Goal: Task Accomplishment & Management: Manage account settings

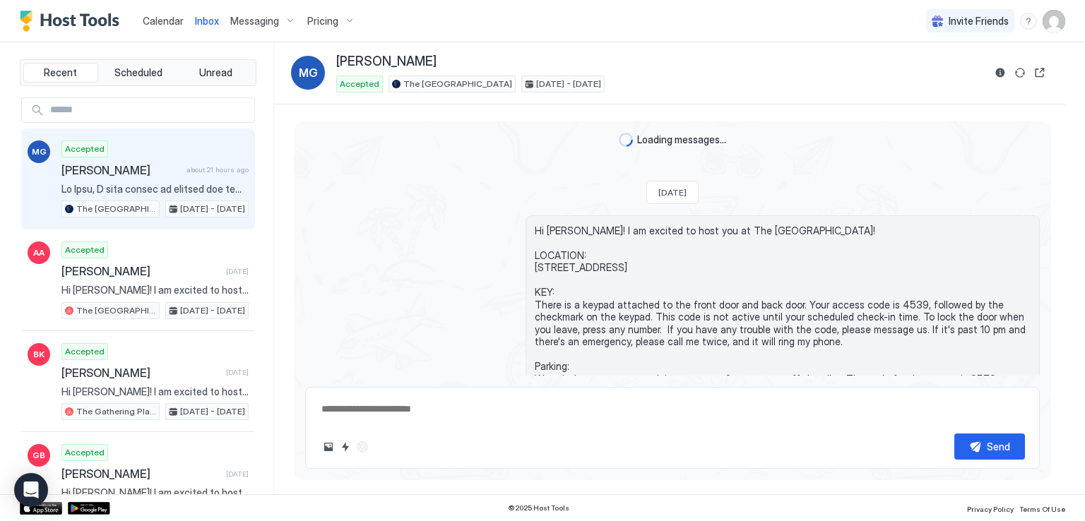
click at [504, 33] on div "Calendar Inbox Messaging Pricing Invite Friends RM" at bounding box center [542, 21] width 1085 height 42
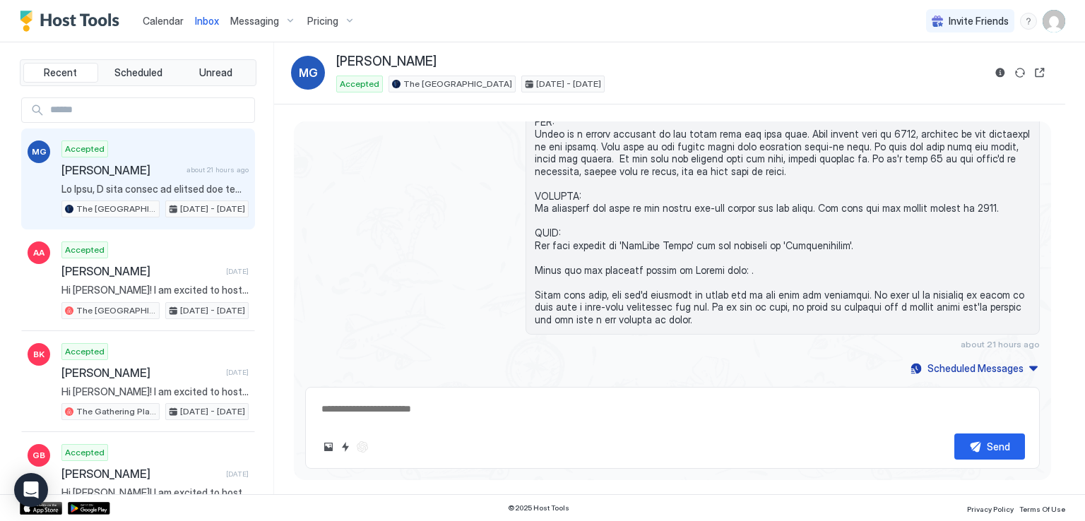
drag, startPoint x: 174, startPoint y: 29, endPoint x: 85, endPoint y: 1, distance: 94.1
click at [174, 29] on div "Calendar" at bounding box center [163, 21] width 52 height 26
click at [463, 49] on div "Inbox MG [PERSON_NAME] Accepted The Airplane Art House [DATE] - [DATE]" at bounding box center [669, 73] width 791 height 62
click at [154, 23] on span "Calendar" at bounding box center [163, 21] width 41 height 12
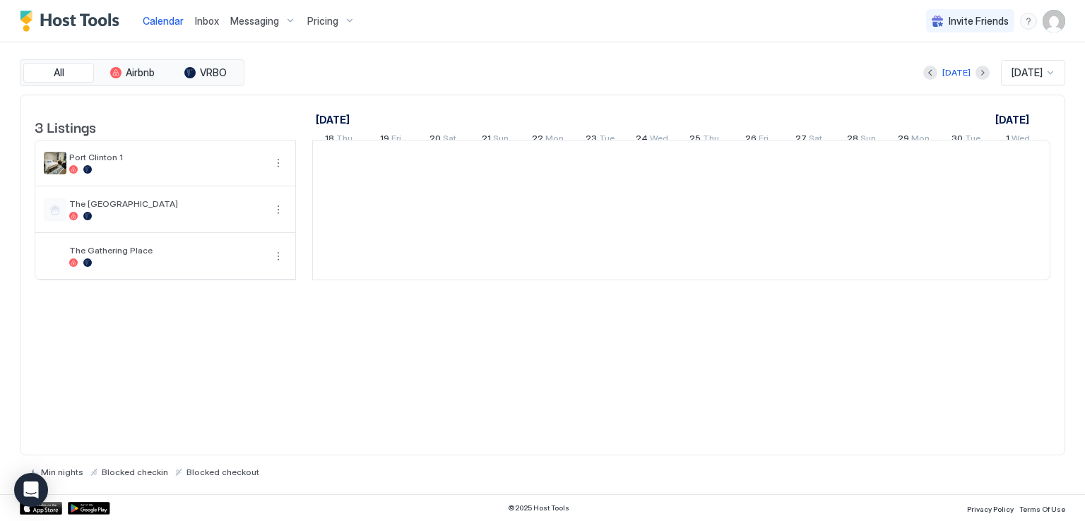
scroll to position [0, 785]
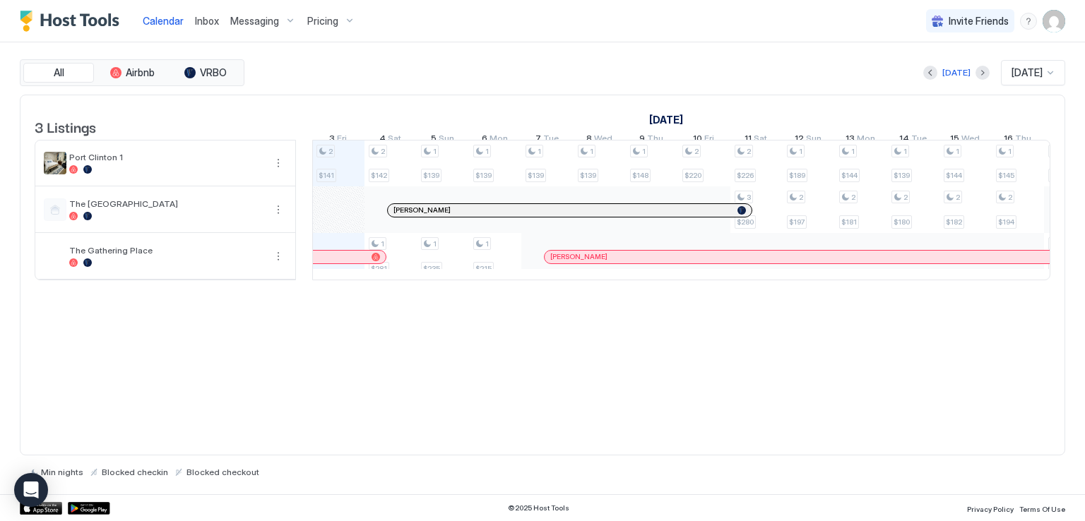
click at [627, 68] on div "[DATE] [DATE]" at bounding box center [656, 72] width 818 height 25
click at [119, 232] on div "The [GEOGRAPHIC_DATA]" at bounding box center [165, 209] width 260 height 45
click at [916, 218] on div "2 $141 2 $142 1 $281 1 $139 1 $235 1 $139 1 $215 1 $139 1 $139 1 $148 2 $220 2 …" at bounding box center [939, 210] width 2823 height 139
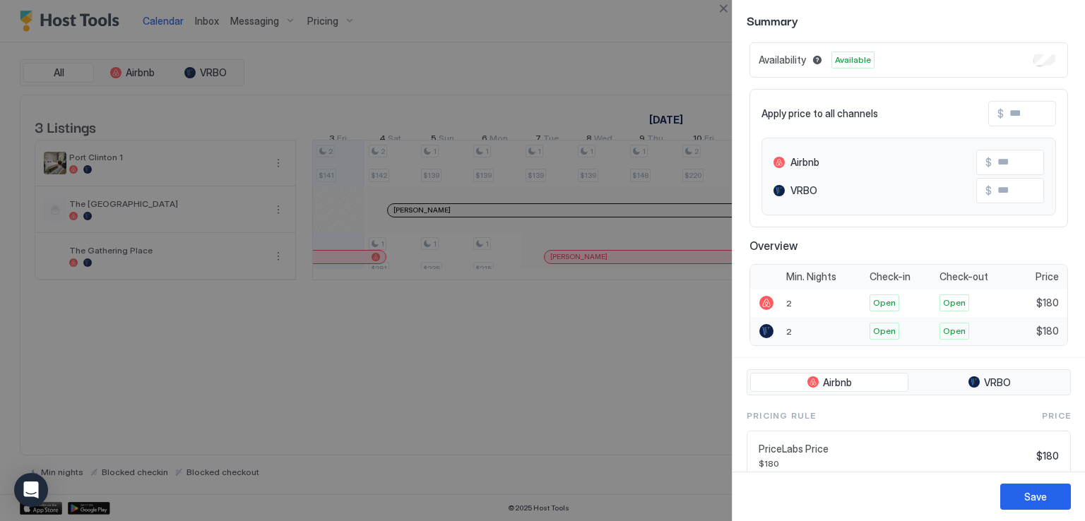
scroll to position [0, 0]
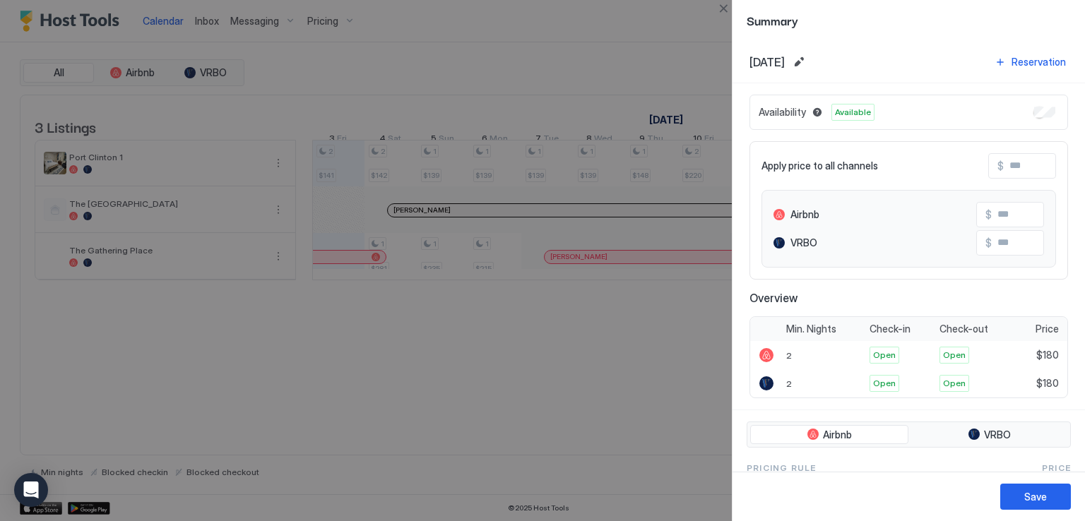
click at [814, 213] on span "Airbnb" at bounding box center [804, 214] width 29 height 13
click at [802, 216] on span "Airbnb" at bounding box center [804, 214] width 29 height 13
click at [891, 170] on div "Apply price to all channels $" at bounding box center [909, 165] width 295 height 25
click at [1021, 109] on div "Availability Blocked" at bounding box center [909, 112] width 319 height 35
click at [779, 214] on div at bounding box center [779, 214] width 11 height 11
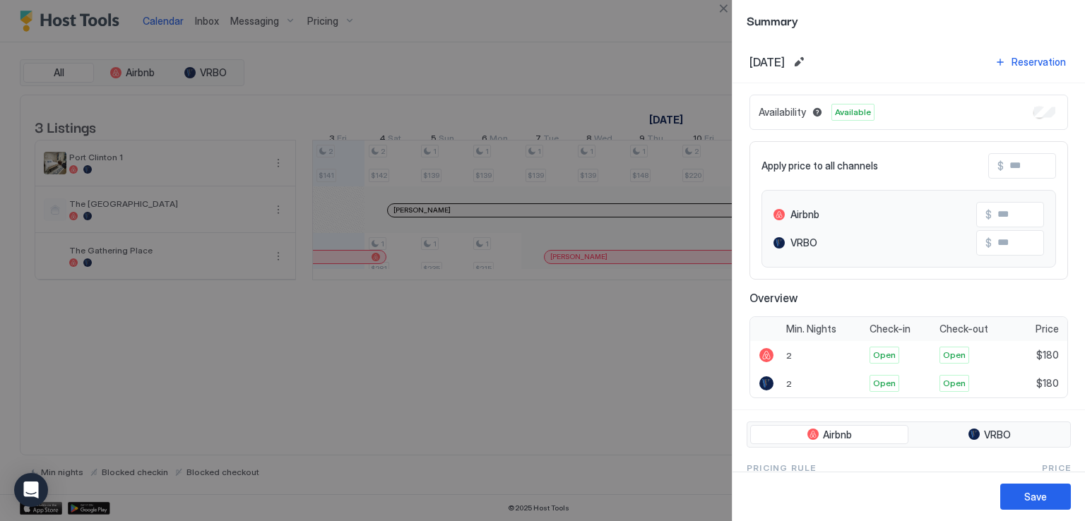
click at [413, 360] on div at bounding box center [542, 260] width 1085 height 521
click at [721, 8] on button "Close" at bounding box center [723, 8] width 17 height 17
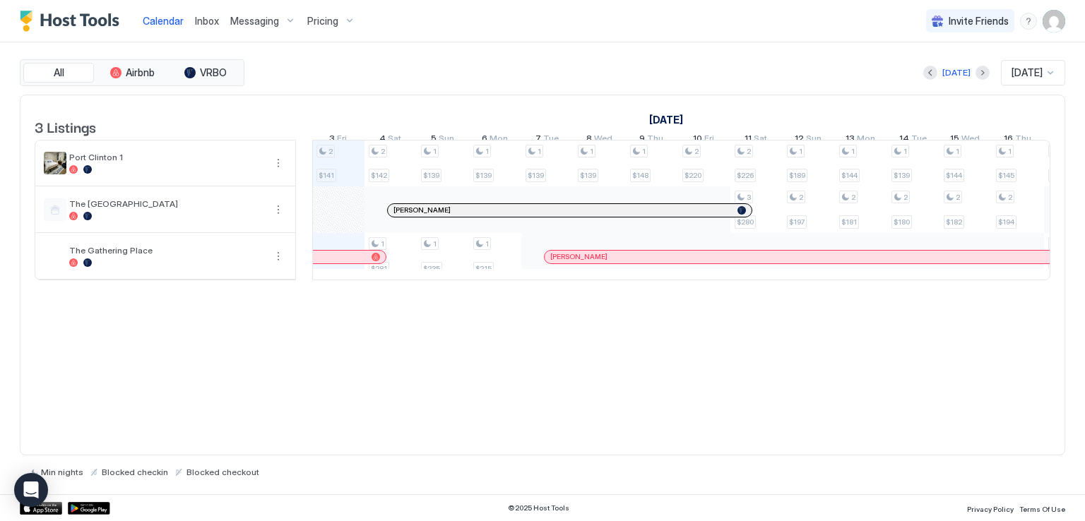
click at [685, 36] on div "Calendar Inbox Messaging Pricing Invite Friends RM" at bounding box center [542, 21] width 1085 height 42
click at [139, 209] on span "The [GEOGRAPHIC_DATA]" at bounding box center [166, 204] width 195 height 11
click at [137, 207] on div "The [GEOGRAPHIC_DATA]" at bounding box center [154, 210] width 220 height 23
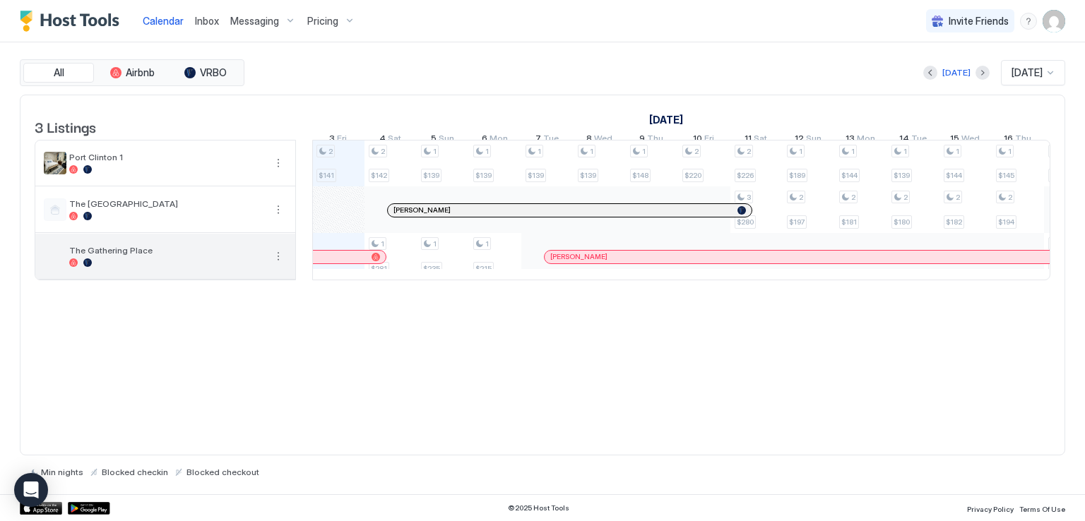
click at [155, 267] on div at bounding box center [166, 263] width 195 height 8
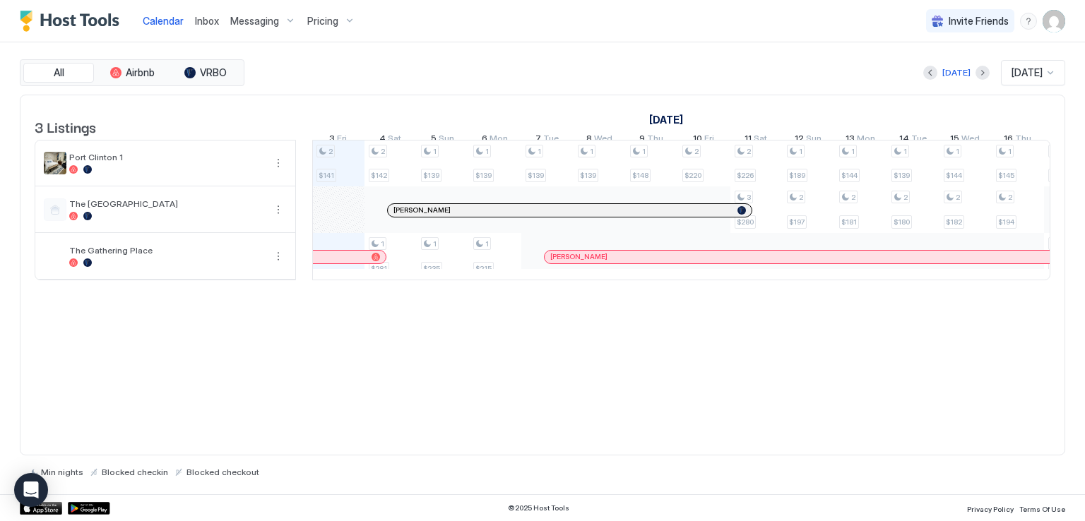
click at [318, 373] on div "3 Listings [DATE] [DATE] [DATE] 18 Thu 19 Fri 20 Sat 21 Sun 22 Mon 23 Tue 24 We…" at bounding box center [542, 276] width 1045 height 362
click at [175, 209] on span "The [GEOGRAPHIC_DATA]" at bounding box center [166, 204] width 195 height 11
click at [147, 71] on span "Airbnb" at bounding box center [140, 72] width 29 height 13
click at [140, 220] on div "The [GEOGRAPHIC_DATA]" at bounding box center [166, 210] width 195 height 22
click at [356, 410] on div "3 Listings [DATE] [DATE] [DATE] 18 Thu 19 Fri 20 Sat 21 Sun 22 Mon 23 Tue 24 We…" at bounding box center [542, 276] width 1045 height 362
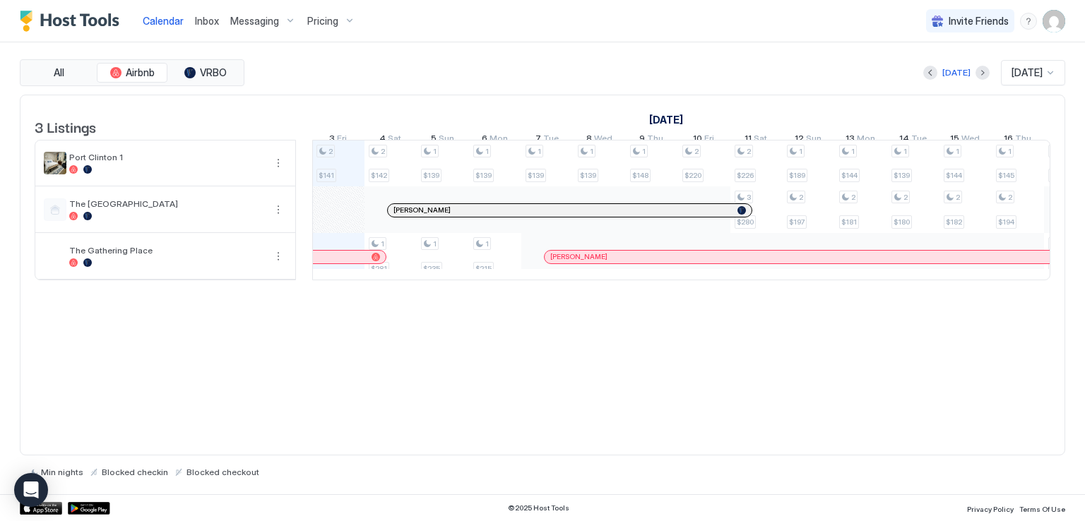
click at [383, 64] on div "[DATE] [DATE]" at bounding box center [656, 72] width 818 height 25
click at [186, 220] on div at bounding box center [166, 216] width 195 height 8
click at [896, 213] on div "2 $141 2 $142 1 $281 1 $139 1 $235 1 $139 1 $215 1 $139 1 $139 1 $148 2 $220 2 …" at bounding box center [939, 210] width 2823 height 139
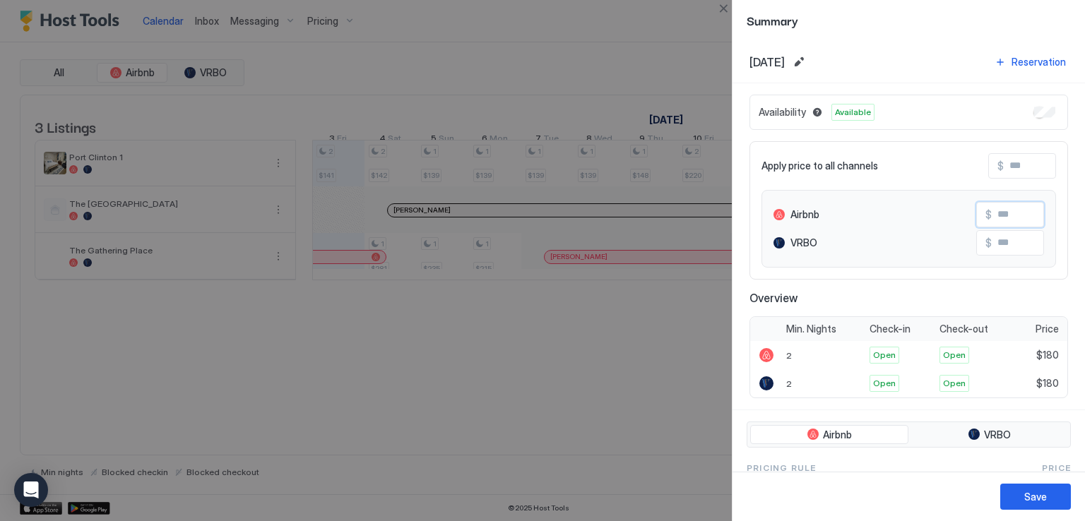
click at [1006, 214] on input "Input Field" at bounding box center [1048, 215] width 113 height 24
click at [913, 170] on div "Apply price to all channels $" at bounding box center [909, 165] width 295 height 25
click at [877, 353] on span "Open" at bounding box center [884, 355] width 23 height 13
click at [872, 434] on button "Airbnb" at bounding box center [829, 435] width 158 height 20
click at [893, 468] on div "Pricing Rule Price" at bounding box center [909, 468] width 324 height 13
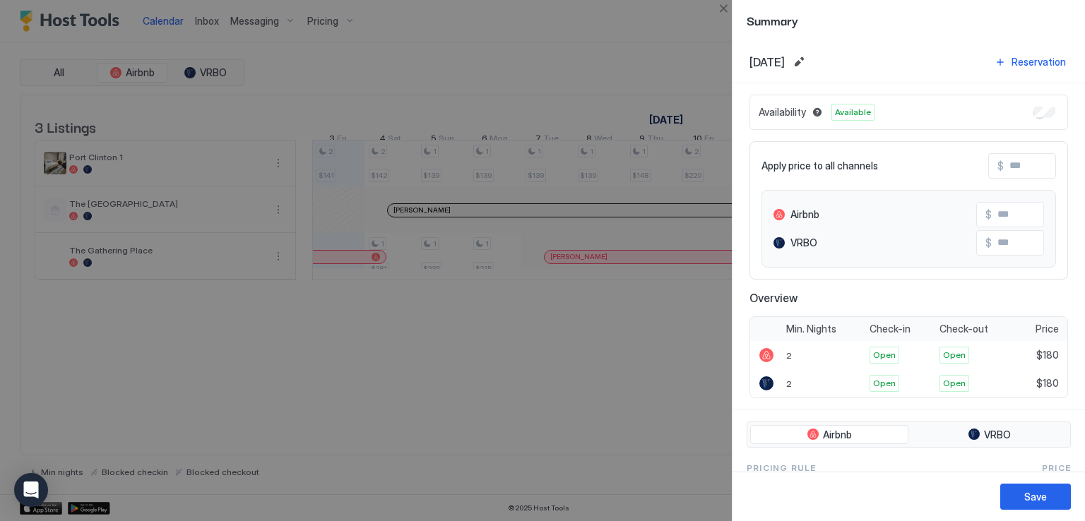
click at [622, 381] on div at bounding box center [542, 260] width 1085 height 521
click at [398, 45] on div at bounding box center [542, 260] width 1085 height 521
click at [508, 23] on div at bounding box center [542, 260] width 1085 height 521
click at [930, 54] on div "[DATE] Reservation" at bounding box center [909, 61] width 319 height 19
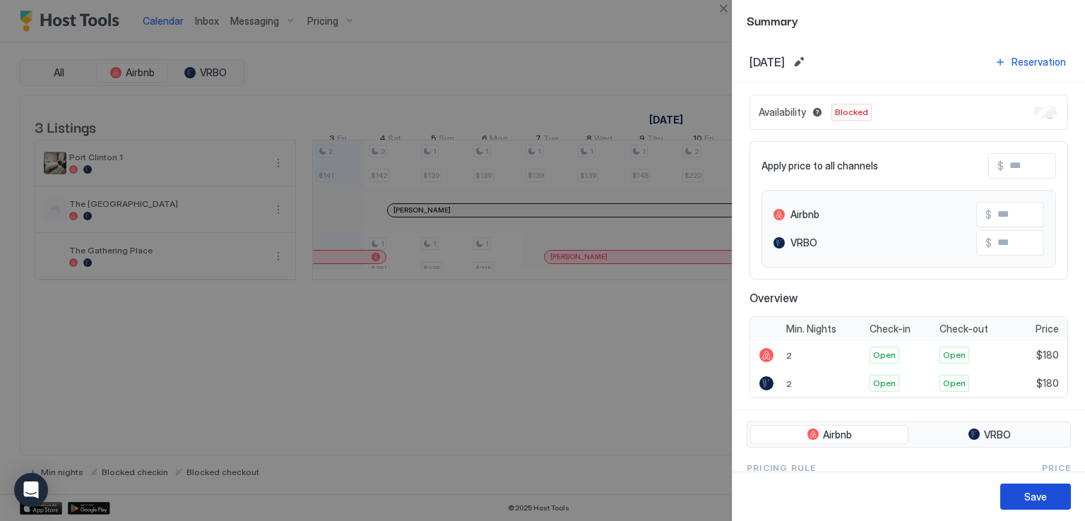
click at [1036, 499] on div "Save" at bounding box center [1035, 497] width 23 height 15
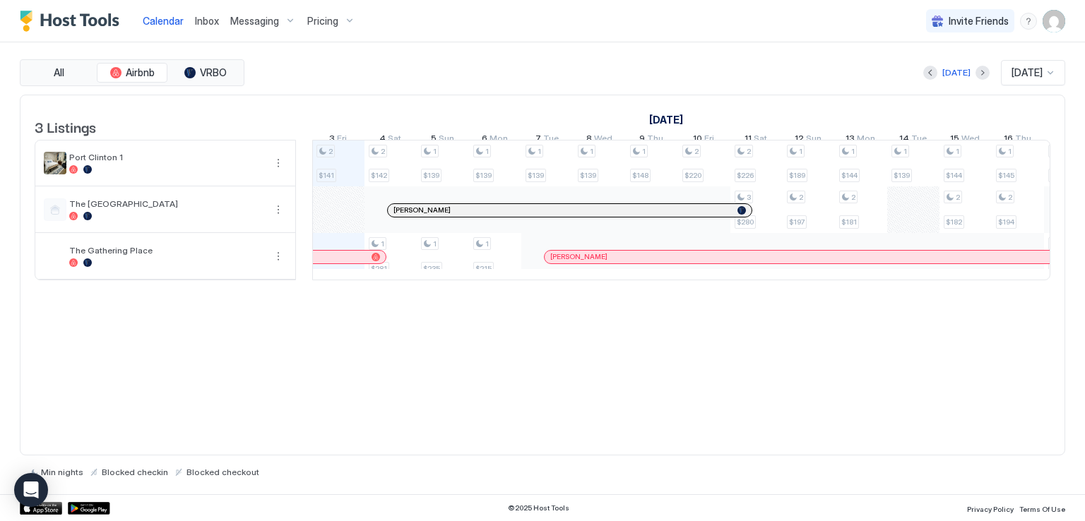
click at [406, 47] on div "All Airbnb VRBO [DATE] [DATE] 3 Listings [DATE] [DATE] [DATE] 18 Thu 19 Fri 20 …" at bounding box center [542, 268] width 1045 height 452
click at [434, 58] on div "All Airbnb VRBO [DATE] [DATE] 3 Listings [DATE] [DATE] [DATE] 18 Thu 19 Fri 20 …" at bounding box center [542, 268] width 1045 height 452
click at [478, 47] on div "All Airbnb VRBO [DATE] [DATE] 3 Listings [DATE] [DATE] [DATE] 18 Thu 19 Fri 20 …" at bounding box center [542, 268] width 1045 height 452
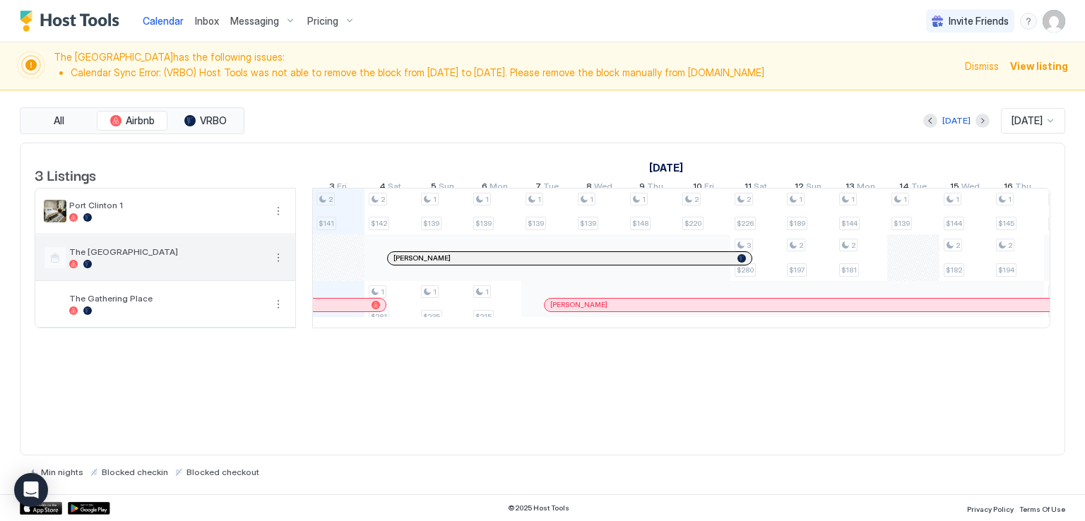
click at [160, 268] on div at bounding box center [166, 264] width 195 height 8
click at [144, 257] on span "The [GEOGRAPHIC_DATA]" at bounding box center [166, 252] width 195 height 11
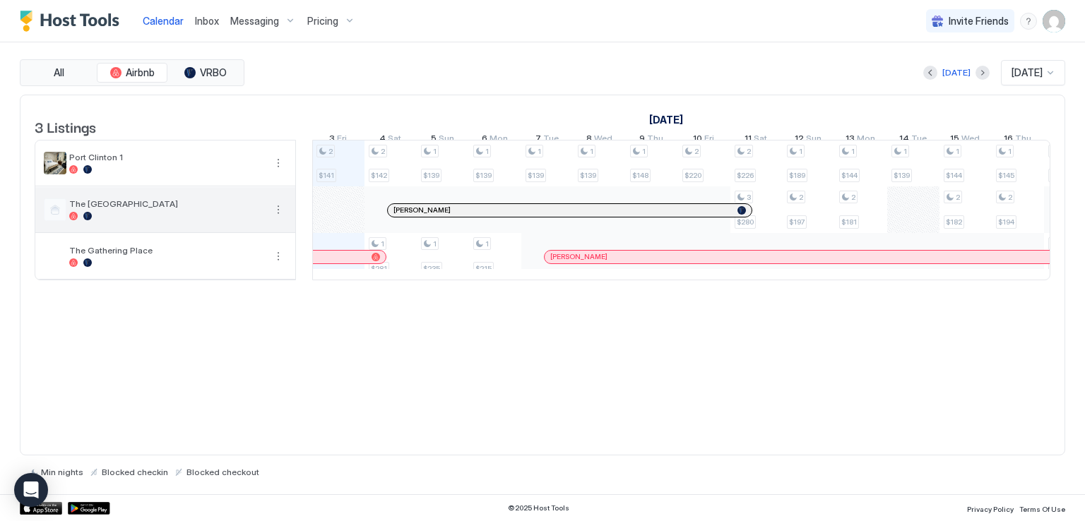
click at [152, 209] on span "The [GEOGRAPHIC_DATA]" at bounding box center [166, 204] width 195 height 11
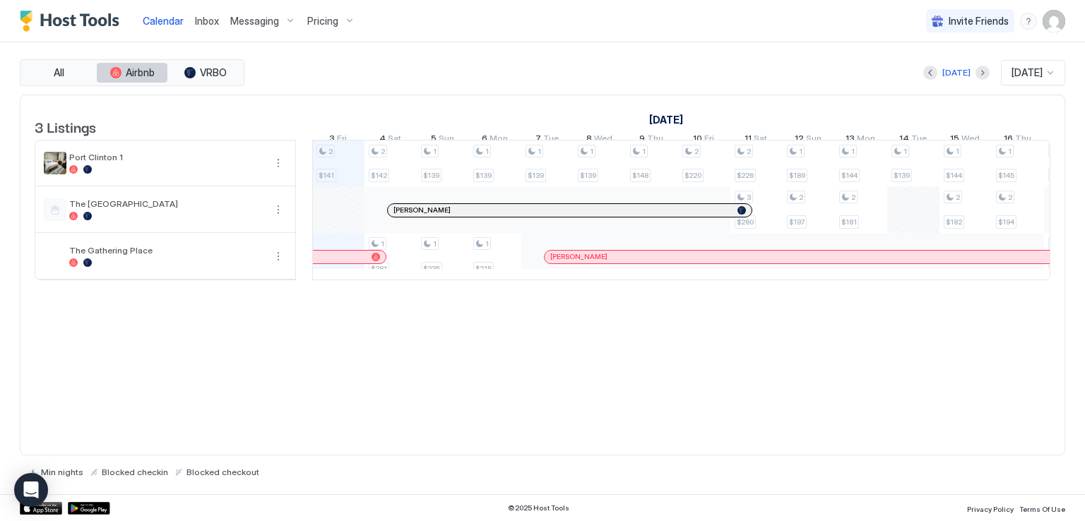
click at [141, 71] on span "Airbnb" at bounding box center [140, 72] width 29 height 13
click at [908, 226] on div "2 $141 2 $142 1 $281 1 $139 1 $235 1 $139 1 $215 1 $139 1 $139 1 $148 2 $220 2 …" at bounding box center [939, 210] width 2823 height 139
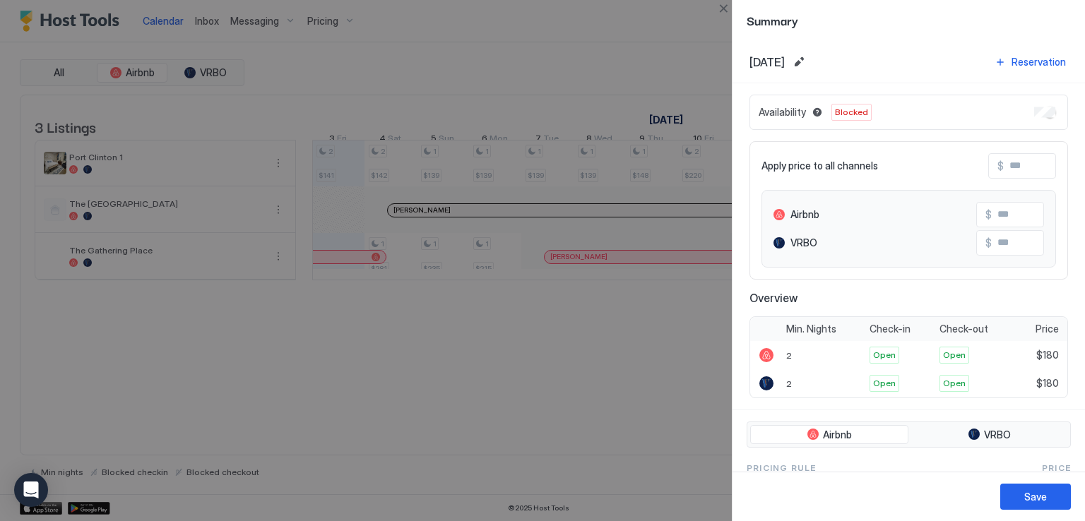
click at [574, 372] on div at bounding box center [542, 260] width 1085 height 521
click at [579, 54] on div at bounding box center [542, 260] width 1085 height 521
click at [1017, 506] on button "Save" at bounding box center [1035, 497] width 71 height 26
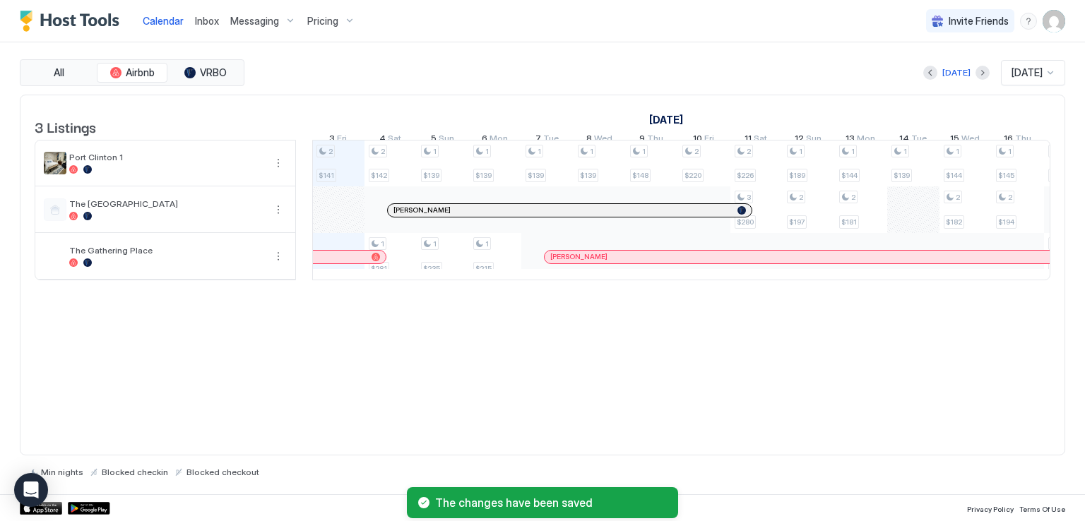
click at [414, 46] on div "All Airbnb VRBO [DATE] [DATE] 3 Listings [DATE] [DATE] [DATE] 18 Thu 19 Fri 20 …" at bounding box center [542, 268] width 1045 height 452
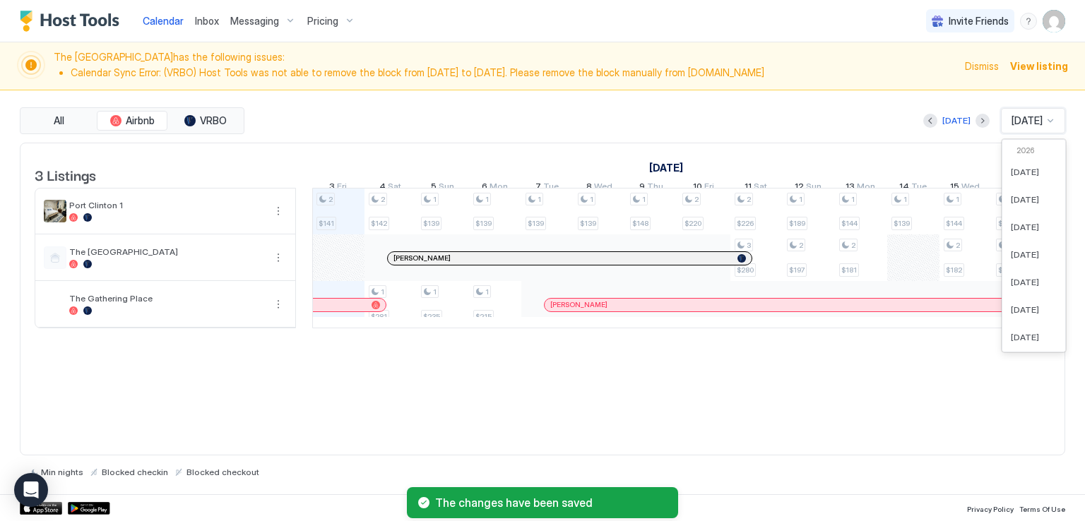
click at [1051, 120] on div at bounding box center [1050, 120] width 11 height 11
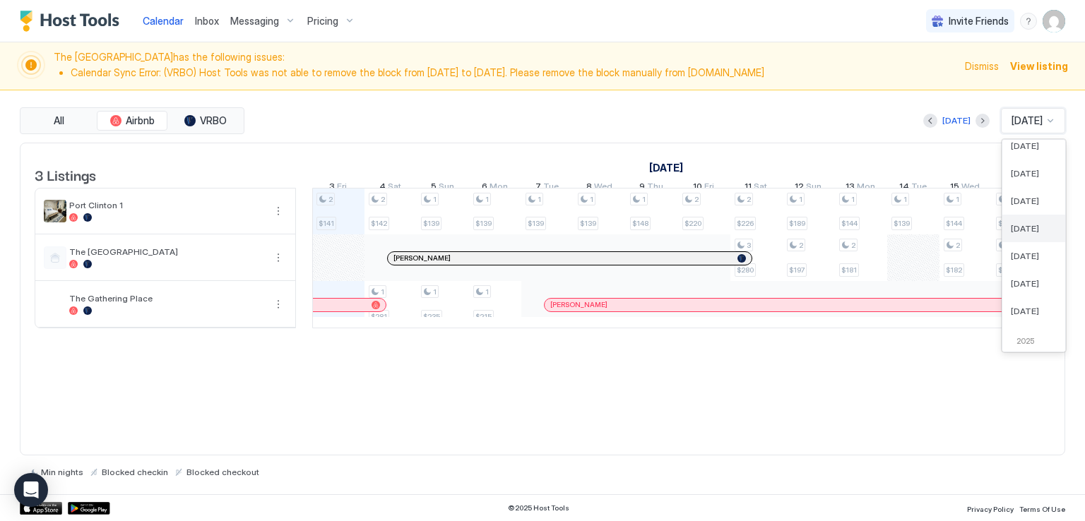
scroll to position [38, 0]
click at [1041, 160] on div "[DATE]" at bounding box center [1034, 161] width 46 height 11
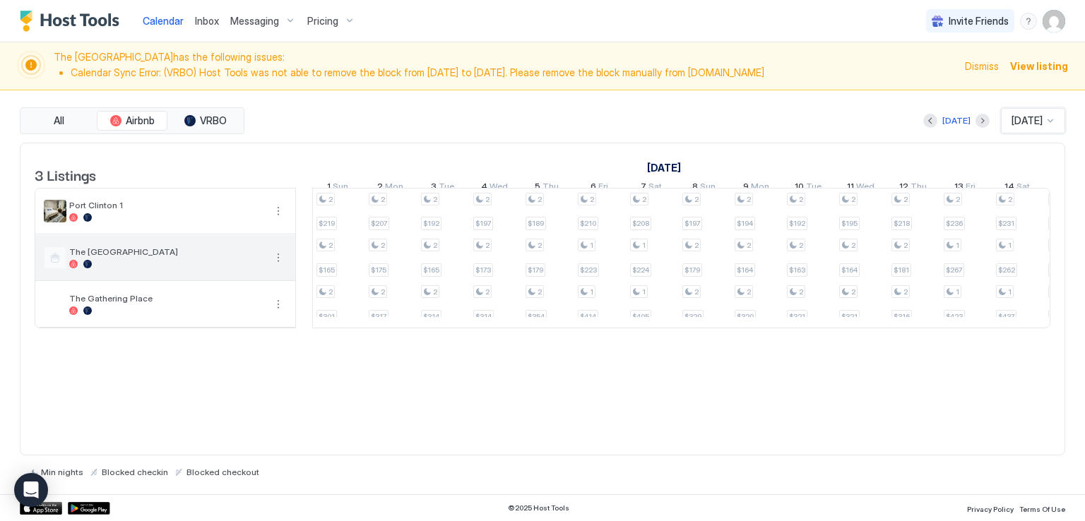
click at [173, 268] on div at bounding box center [166, 264] width 195 height 8
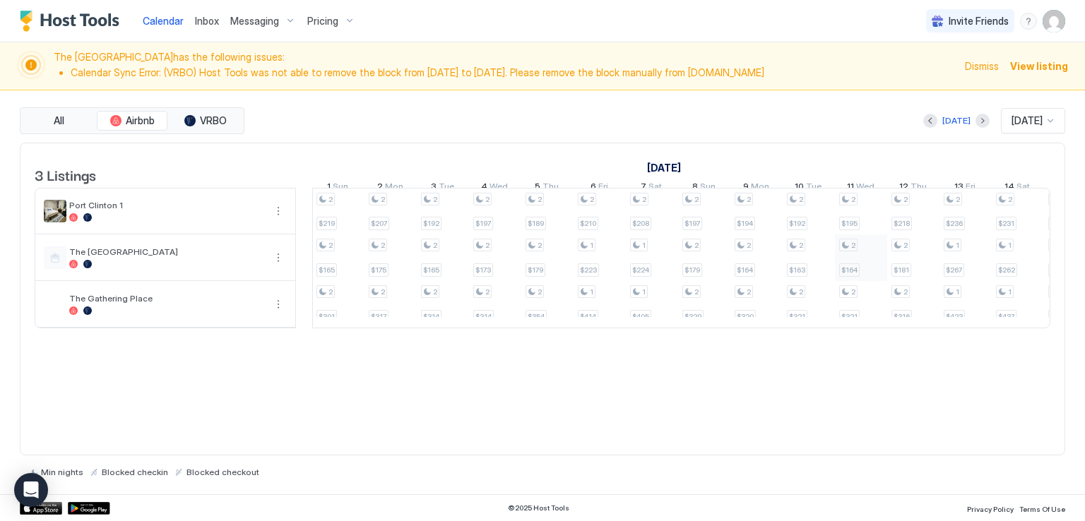
click at [867, 272] on div "2 $227 1 $216 1 $334 2 $228 2 $215 2 $332 1 $183 2 $169 2 $265 1 $184 2 $163 2 …" at bounding box center [939, 258] width 2823 height 139
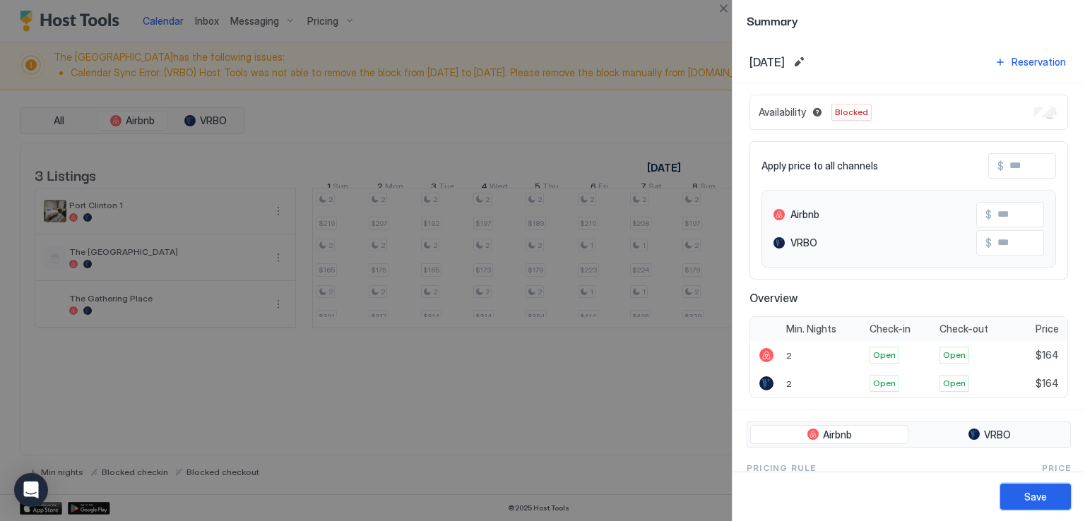
click at [1038, 497] on div "Save" at bounding box center [1035, 497] width 23 height 15
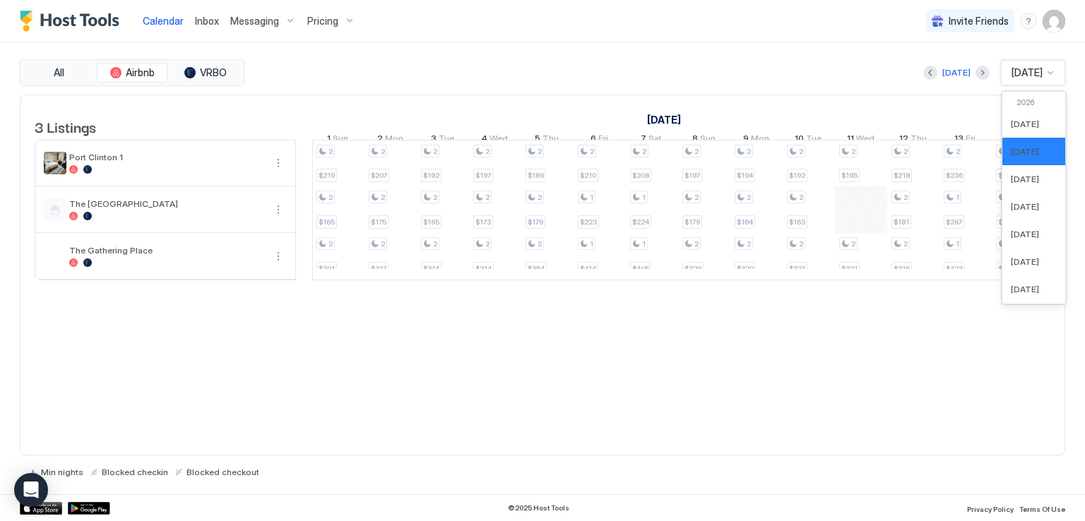
click at [1049, 73] on div at bounding box center [1050, 72] width 11 height 11
click at [1029, 204] on span "[DATE]" at bounding box center [1025, 206] width 28 height 11
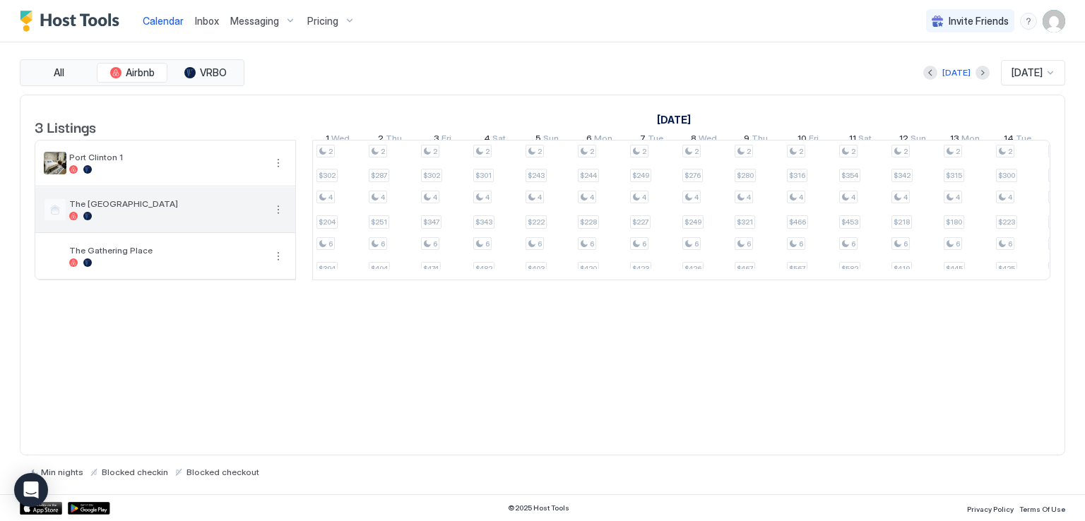
click at [156, 219] on div "The [GEOGRAPHIC_DATA]" at bounding box center [166, 210] width 195 height 22
click at [148, 209] on span "The [GEOGRAPHIC_DATA]" at bounding box center [166, 204] width 195 height 11
click at [136, 209] on span "The [GEOGRAPHIC_DATA]" at bounding box center [166, 204] width 195 height 11
click at [141, 220] on div at bounding box center [166, 216] width 195 height 8
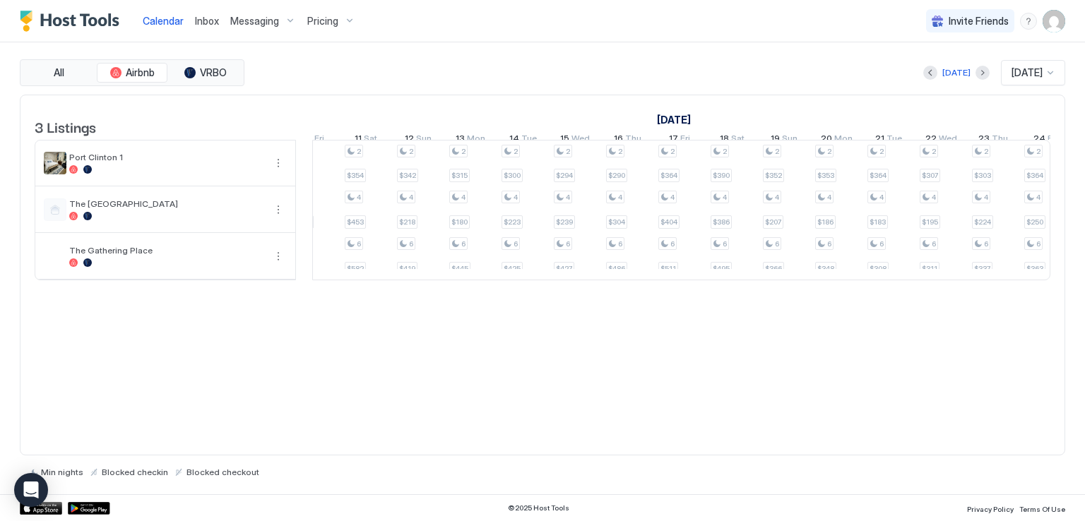
scroll to position [0, 0]
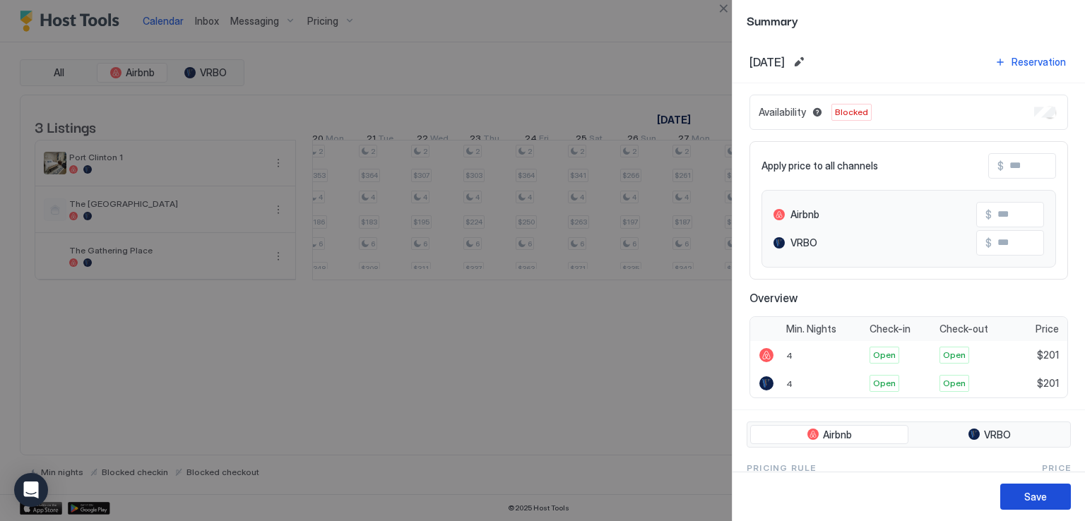
click at [1044, 502] on div "Save" at bounding box center [1035, 497] width 23 height 15
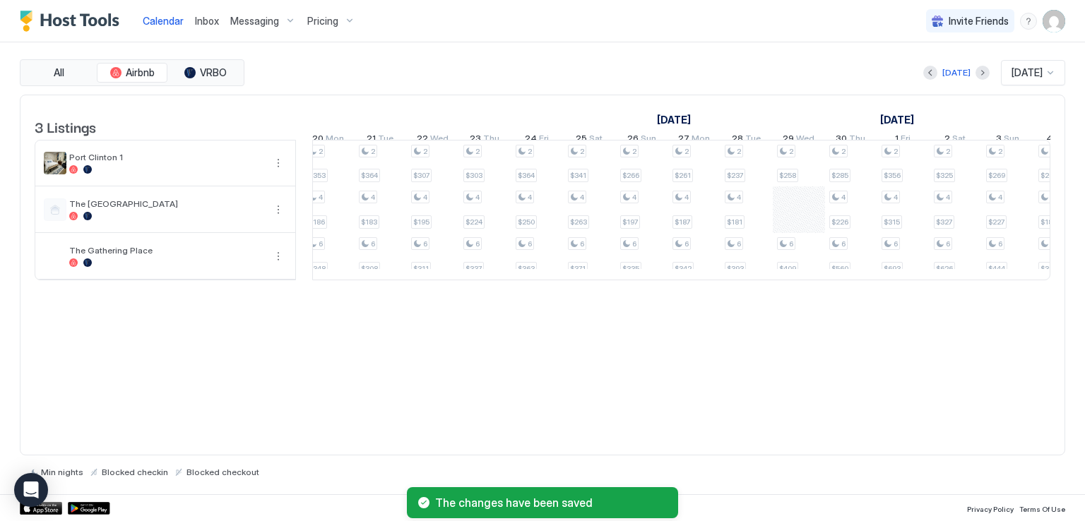
click at [663, 386] on div "3 Listings [DATE] [DATE] [DATE] 17 Tue 18 Wed 19 Thu 20 Fri 21 Sat 22 Sun 23 Mo…" at bounding box center [542, 276] width 1045 height 362
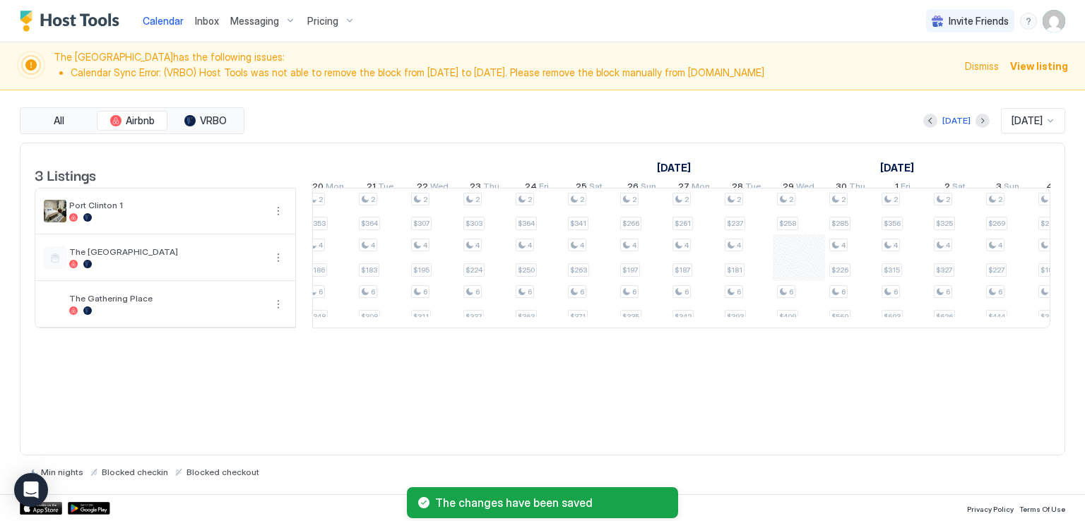
click at [591, 108] on div "[DATE] [DATE]" at bounding box center [656, 120] width 818 height 25
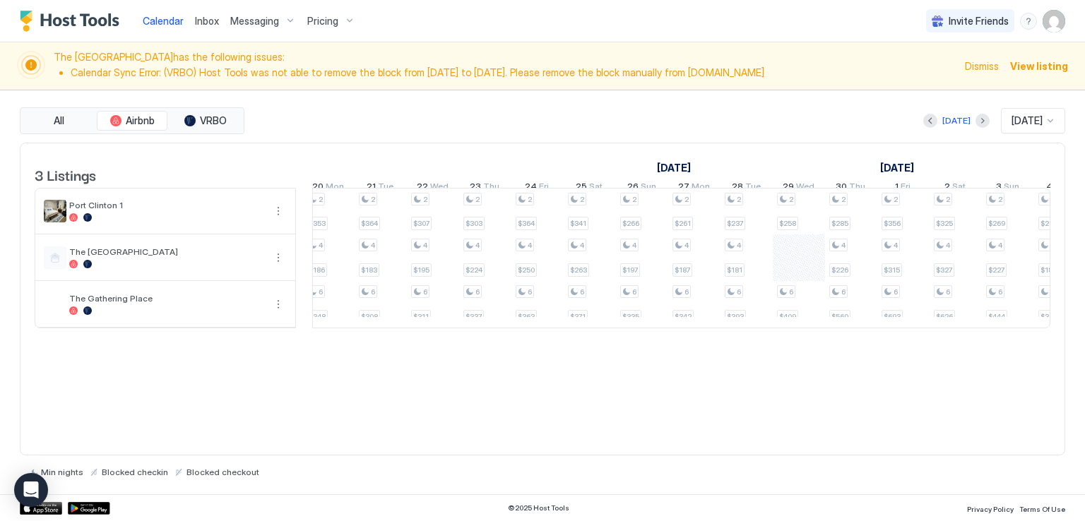
click at [201, 20] on span "Inbox" at bounding box center [207, 21] width 24 height 12
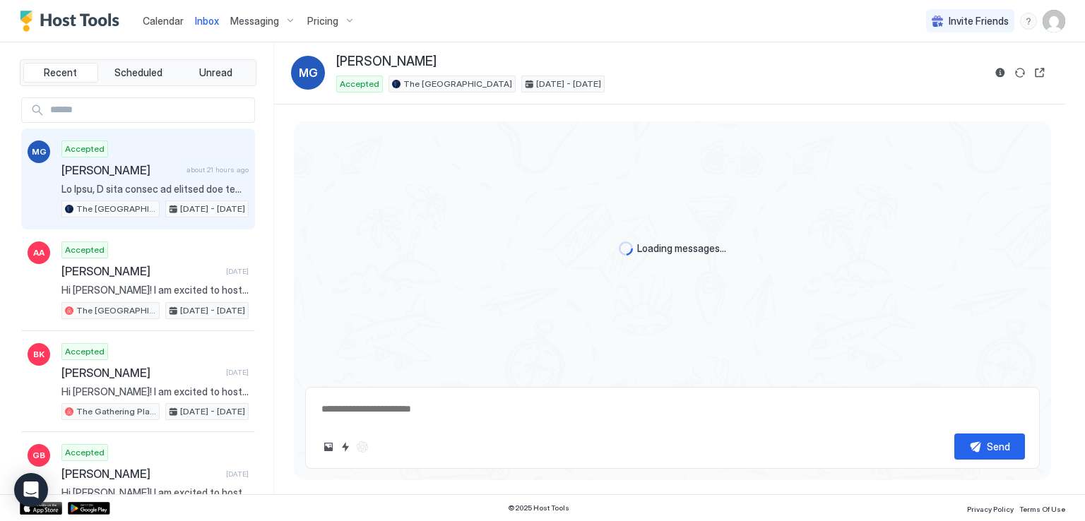
click at [598, 39] on div "Calendar Inbox Messaging Pricing Invite Friends RM" at bounding box center [542, 21] width 1085 height 42
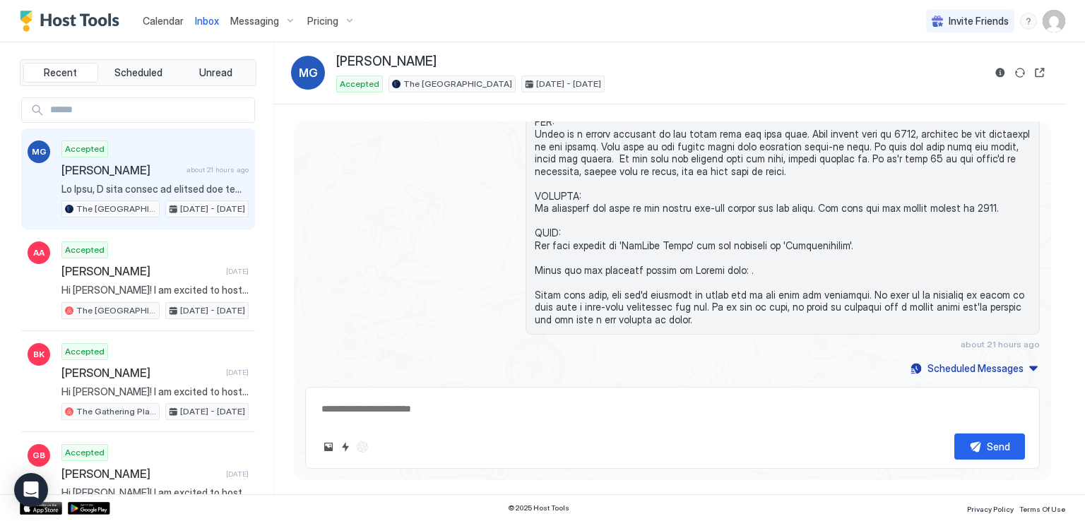
click at [147, 17] on span "Calendar" at bounding box center [163, 21] width 41 height 12
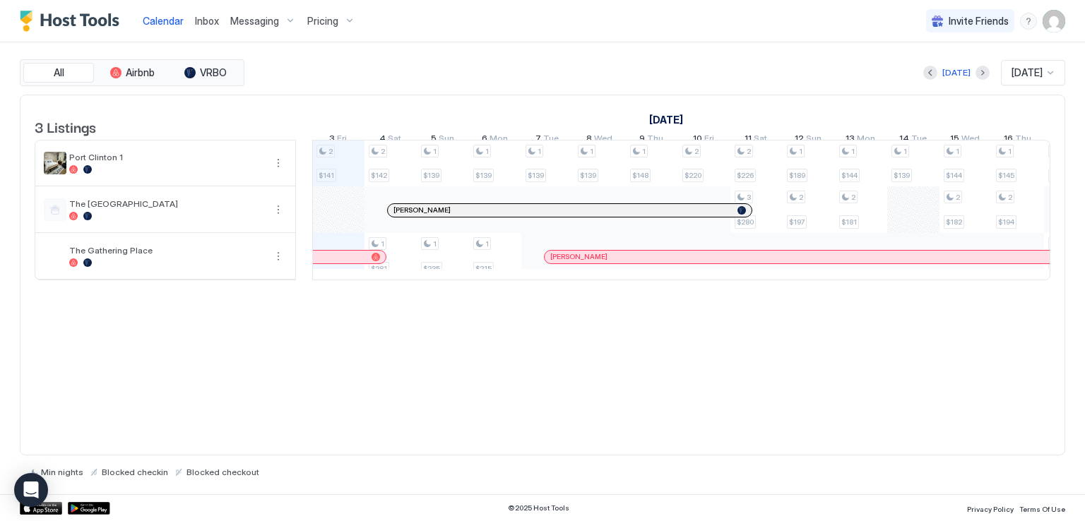
click at [248, 20] on span "Messaging" at bounding box center [254, 21] width 49 height 13
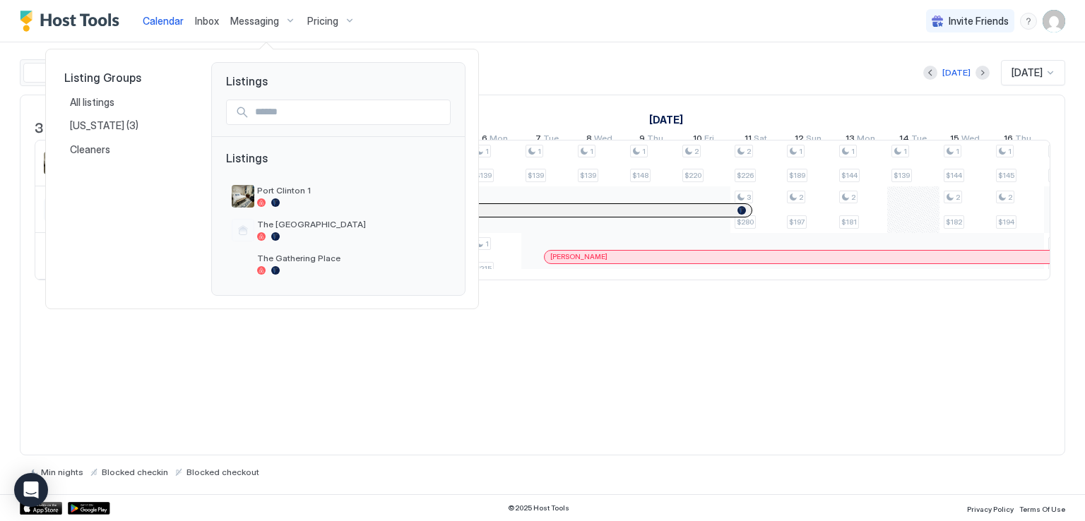
click at [201, 19] on div at bounding box center [542, 260] width 1085 height 521
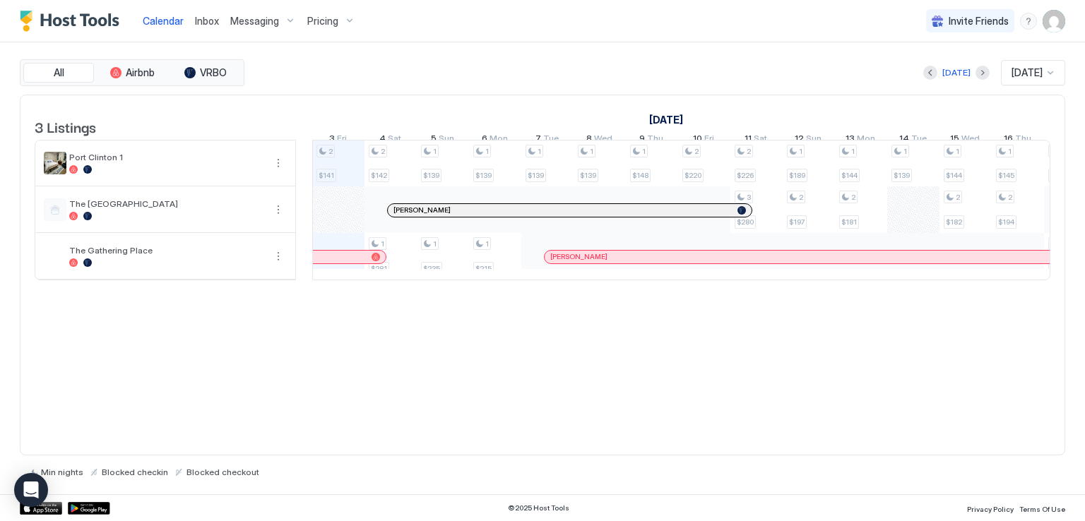
click at [206, 23] on span "Inbox" at bounding box center [207, 21] width 24 height 12
